Goal: Information Seeking & Learning: Learn about a topic

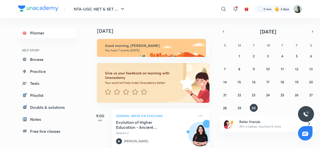
click at [127, 98] on div "Give us your feedback on learning with Unacademy Your word will help make Unaca…" at bounding box center [137, 83] width 81 height 40
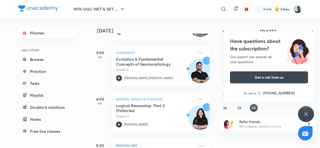
scroll to position [248, 0]
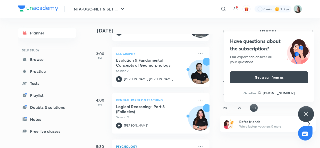
click at [305, 113] on icon at bounding box center [306, 114] width 4 height 4
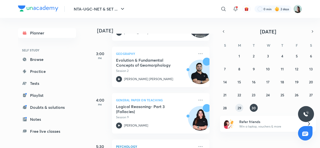
click at [240, 111] on button "29" at bounding box center [239, 108] width 8 height 8
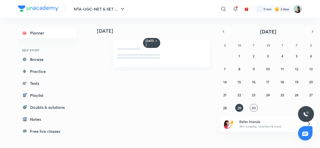
click at [240, 111] on button "29" at bounding box center [239, 108] width 8 height 8
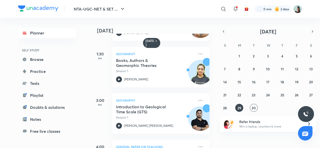
scroll to position [180, 0]
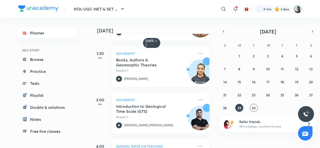
click at [141, 111] on h5 "Introduction to Geological Time Scale (GTS)" at bounding box center [147, 109] width 62 height 10
